Goal: Information Seeking & Learning: Learn about a topic

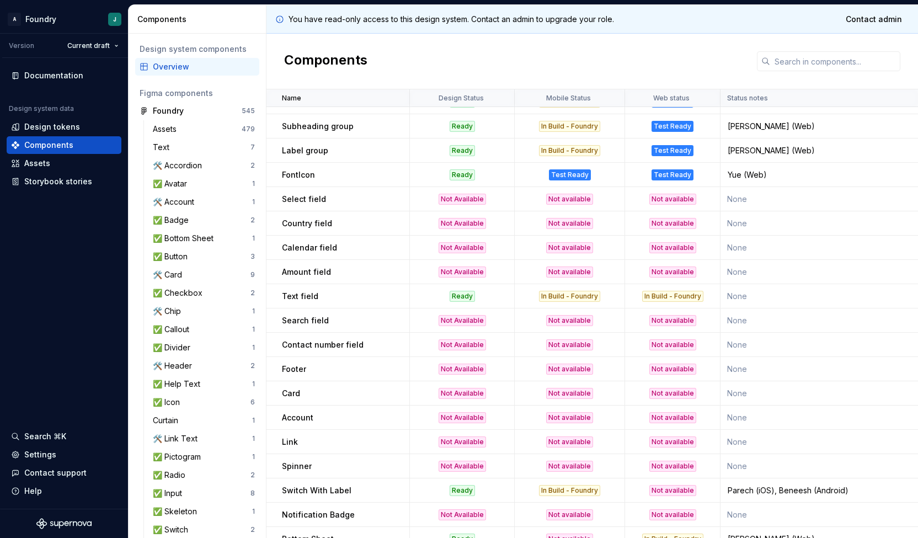
scroll to position [796, 0]
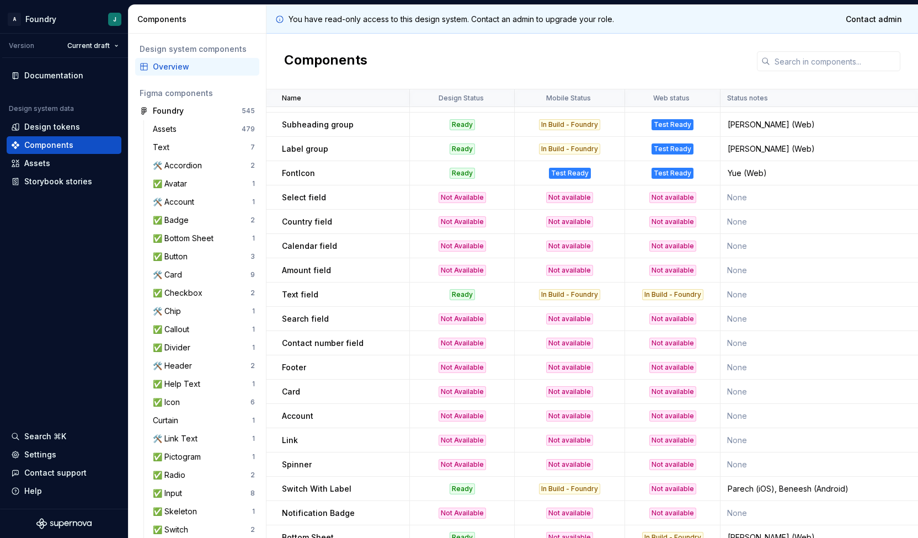
click at [285, 204] on td "Select field" at bounding box center [338, 197] width 143 height 24
click at [283, 272] on p "Amount field" at bounding box center [306, 270] width 49 height 11
click at [307, 295] on p "Text field" at bounding box center [300, 294] width 36 height 11
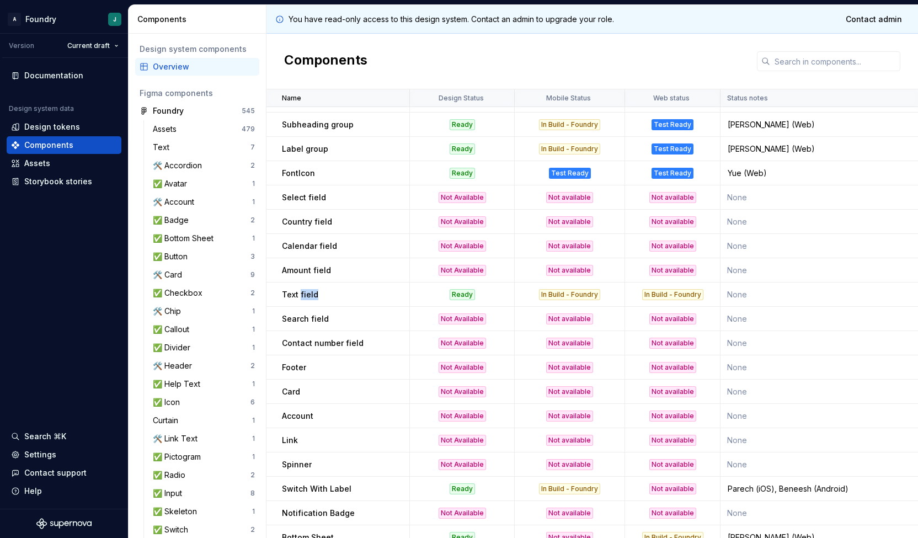
click at [307, 295] on p "Text field" at bounding box center [300, 294] width 36 height 11
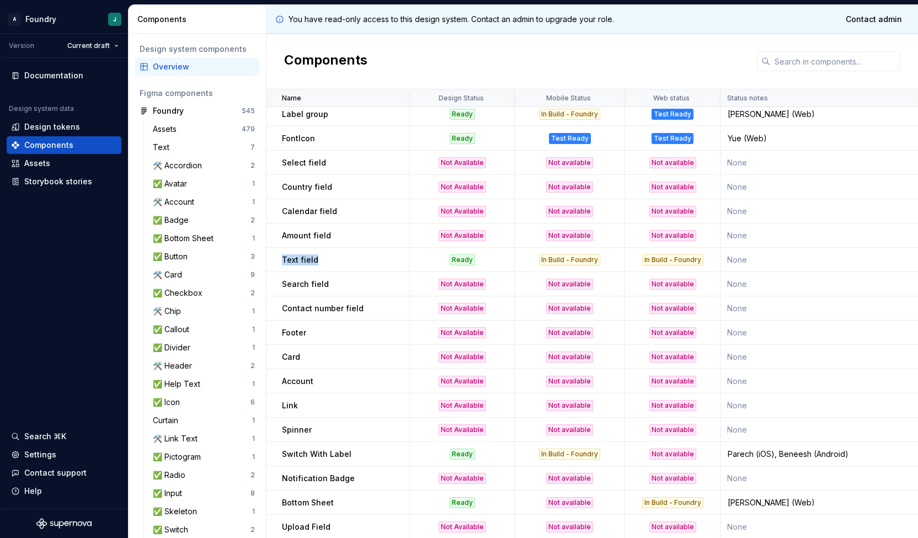
scroll to position [831, 0]
click at [293, 191] on p "Country field" at bounding box center [307, 186] width 50 height 11
click at [295, 166] on p "Select field" at bounding box center [304, 162] width 44 height 11
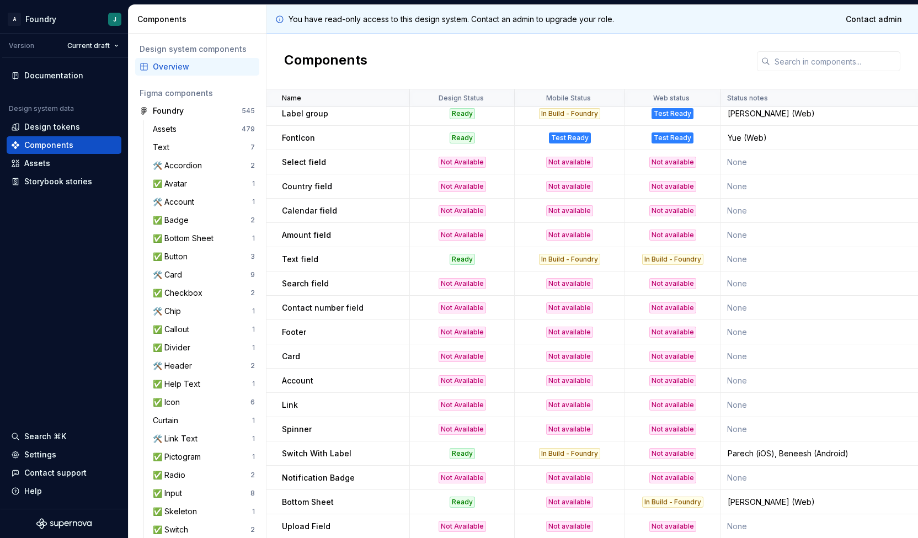
click at [316, 243] on td "Amount field" at bounding box center [338, 235] width 143 height 24
click at [315, 281] on p "Search field" at bounding box center [305, 283] width 47 height 11
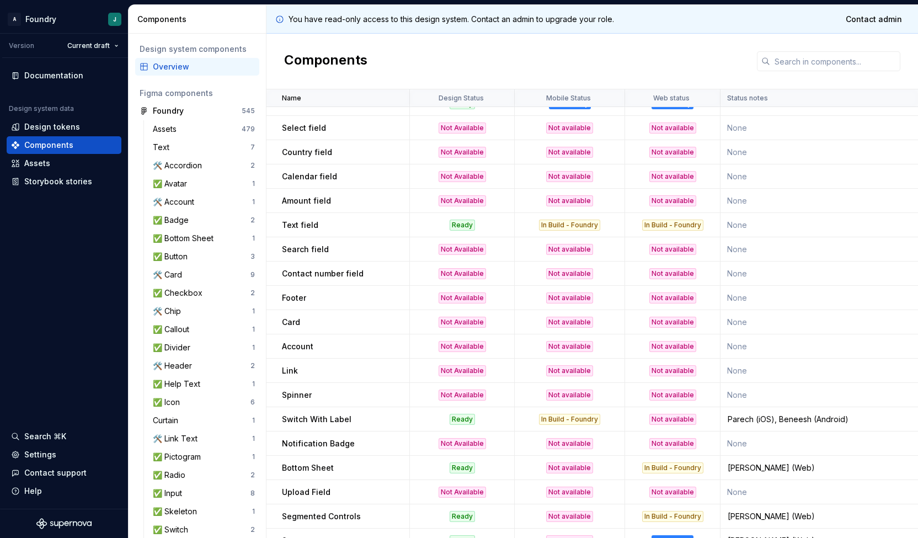
click at [315, 281] on td "Contact number field" at bounding box center [338, 274] width 143 height 24
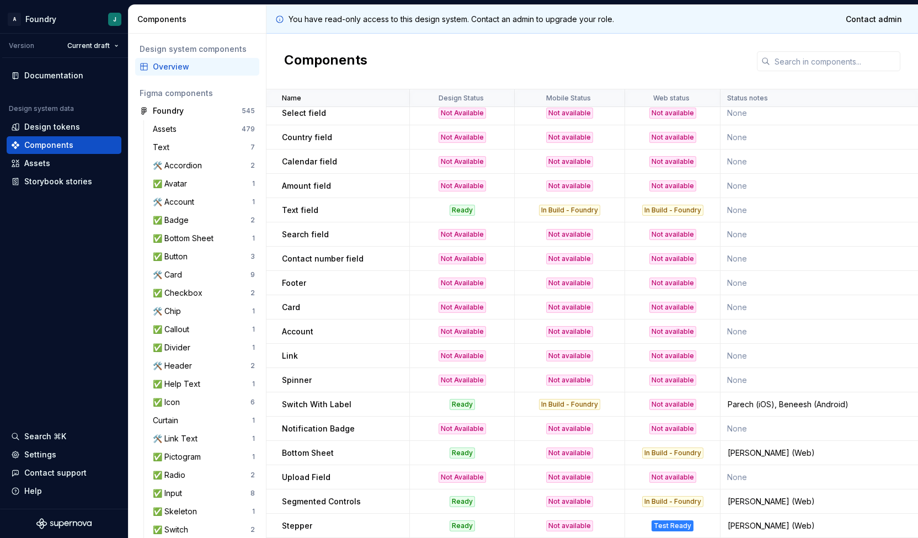
click at [298, 296] on td "Card" at bounding box center [338, 307] width 143 height 24
click at [320, 306] on div "Card" at bounding box center [345, 307] width 127 height 11
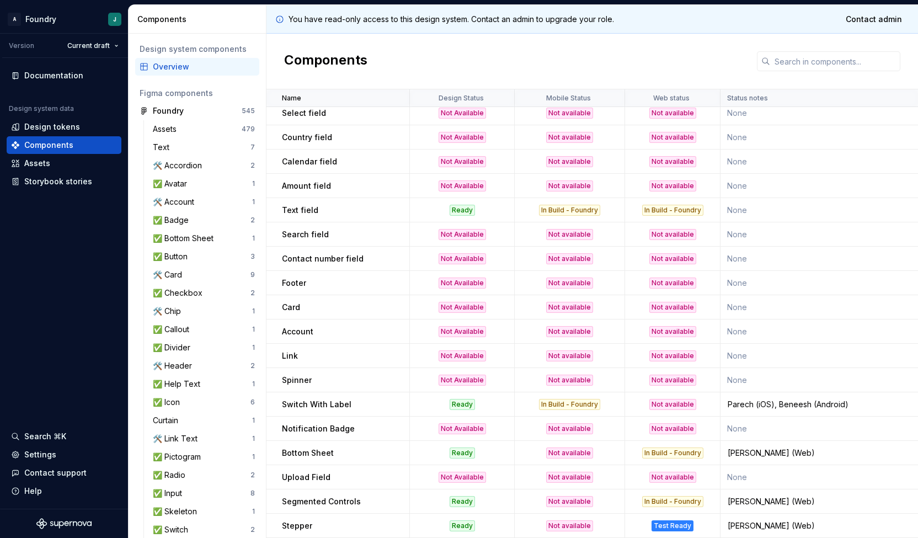
click at [317, 326] on div "Account" at bounding box center [345, 331] width 127 height 11
click at [306, 350] on div "Link" at bounding box center [345, 355] width 127 height 11
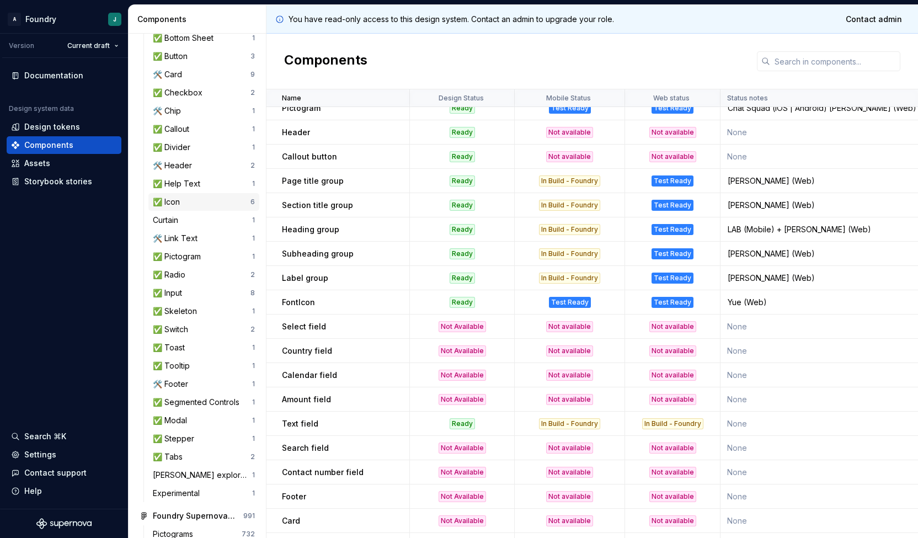
scroll to position [270, 0]
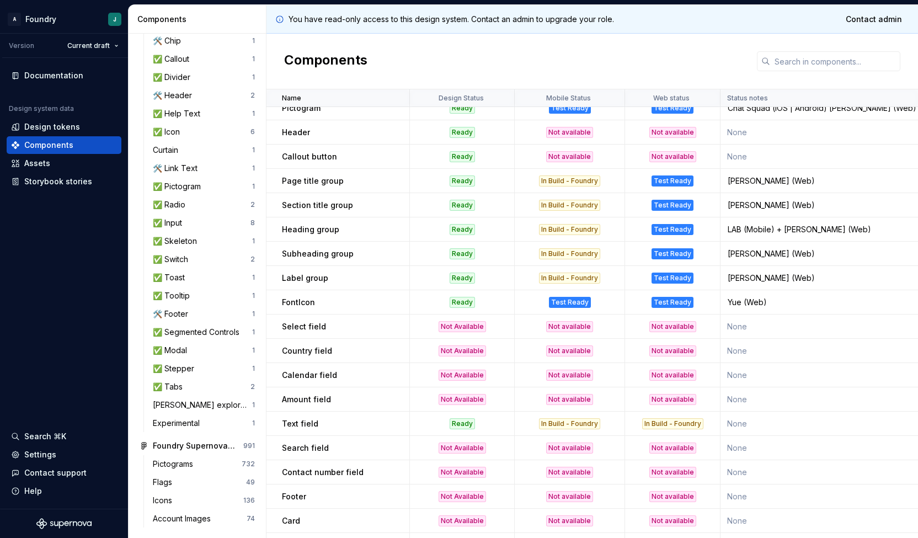
click at [806, 332] on td "None" at bounding box center [822, 327] width 202 height 24
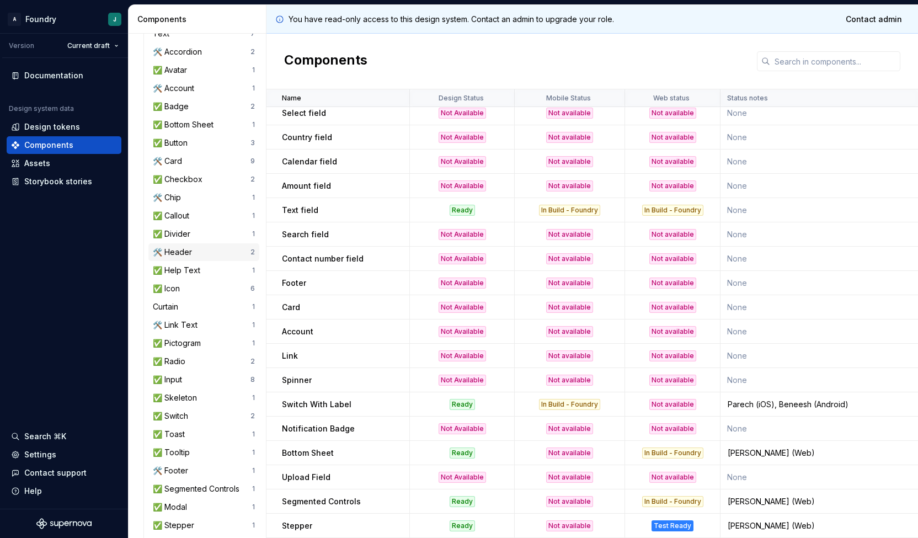
scroll to position [251, 0]
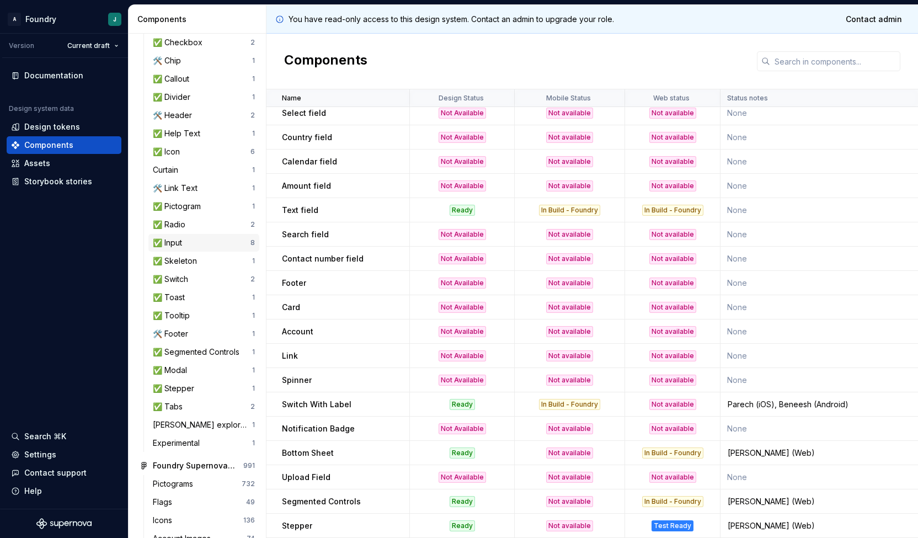
click at [203, 242] on div "✅ Input" at bounding box center [202, 242] width 98 height 11
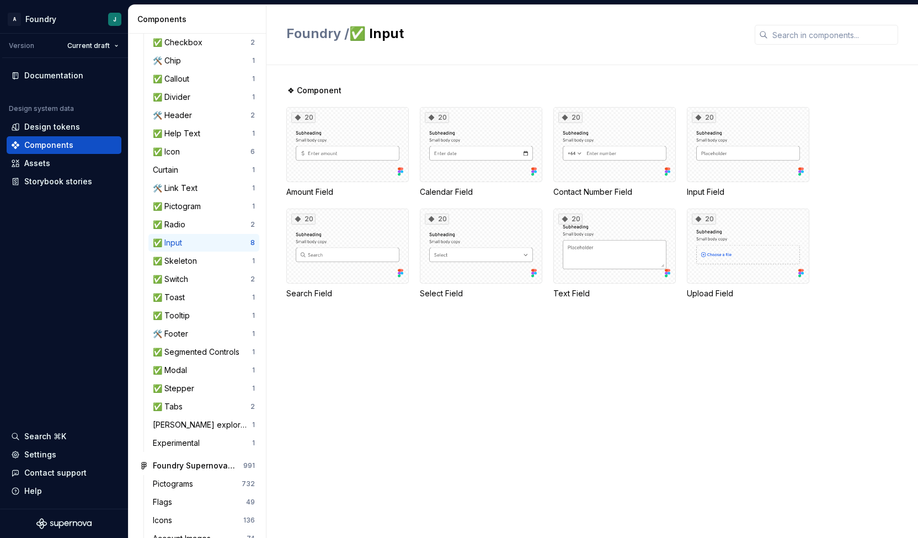
click at [511, 344] on div "❖ Component 20 Amount Field 20 Calendar Field 20 Contact Number Field 20 Input …" at bounding box center [602, 301] width 632 height 473
click at [347, 262] on div "20" at bounding box center [347, 246] width 123 height 75
